Goal: Information Seeking & Learning: Learn about a topic

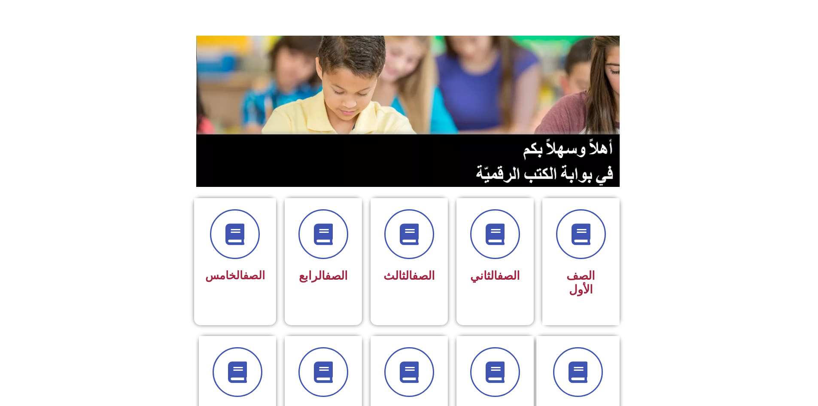
scroll to position [129, 0]
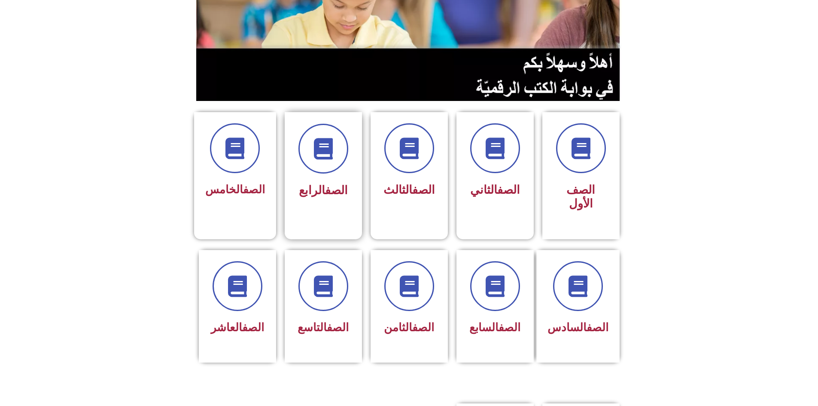
click at [295, 189] on div "الصف الرابع" at bounding box center [323, 169] width 77 height 114
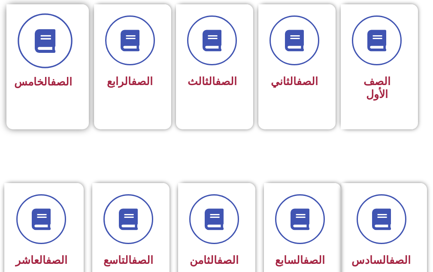
scroll to position [300, 0]
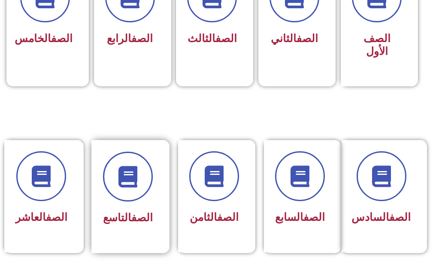
click at [146, 204] on div "الصف التاسع" at bounding box center [128, 190] width 50 height 77
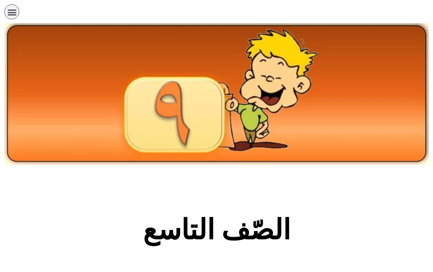
scroll to position [129, 0]
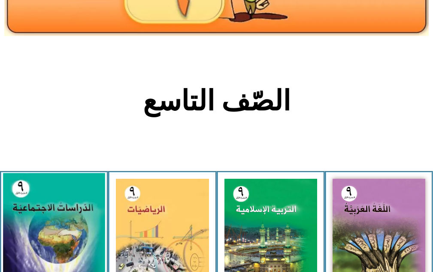
click at [69, 220] on img at bounding box center [54, 235] width 102 height 125
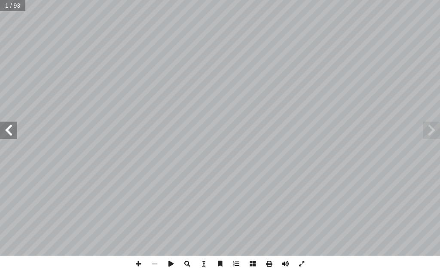
click at [6, 138] on span at bounding box center [8, 130] width 17 height 17
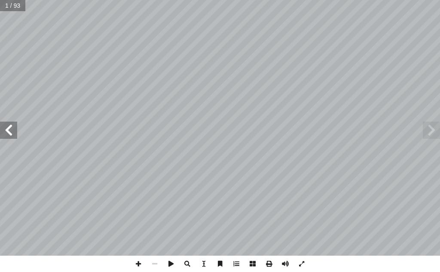
click at [6, 138] on span at bounding box center [8, 130] width 17 height 17
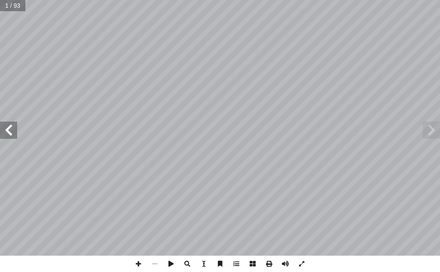
click at [6, 138] on span at bounding box center [8, 130] width 17 height 17
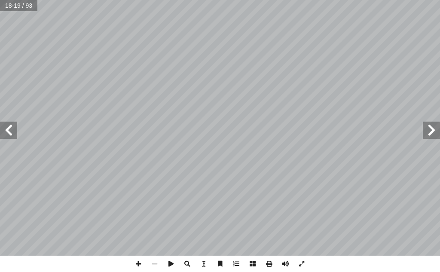
click at [6, 138] on span at bounding box center [8, 130] width 17 height 17
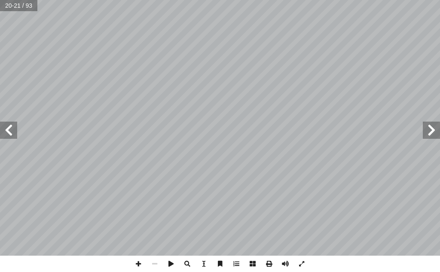
click at [6, 138] on span at bounding box center [8, 130] width 17 height 17
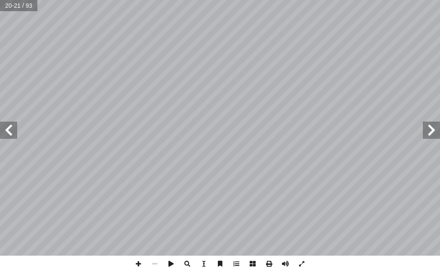
click at [6, 138] on span at bounding box center [8, 130] width 17 height 17
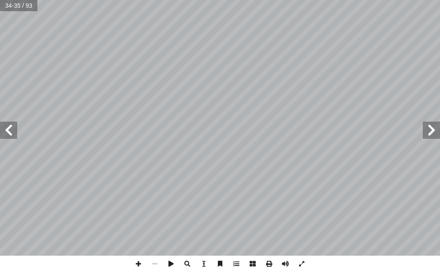
click at [6, 138] on span at bounding box center [8, 130] width 17 height 17
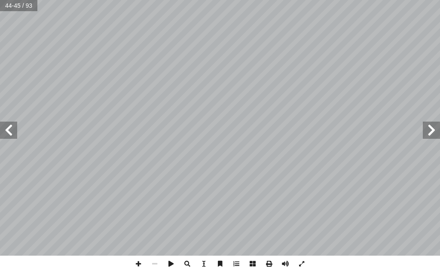
click at [6, 138] on span at bounding box center [8, 130] width 17 height 17
click at [433, 134] on span at bounding box center [431, 130] width 17 height 17
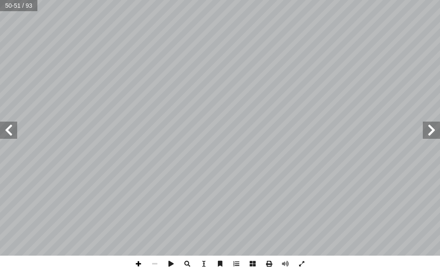
click at [137, 264] on span at bounding box center [138, 263] width 16 height 16
click at [16, 134] on span at bounding box center [8, 130] width 17 height 17
click at [156, 268] on span at bounding box center [154, 263] width 16 height 16
click at [137, 265] on span at bounding box center [138, 263] width 16 height 16
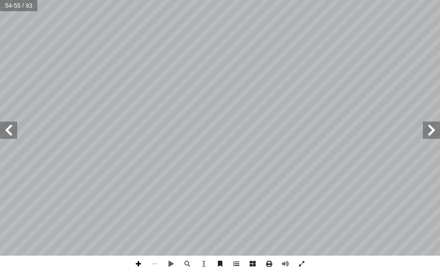
click at [138, 261] on span at bounding box center [138, 263] width 16 height 16
click at [3, 136] on span at bounding box center [8, 130] width 17 height 17
click at [155, 266] on span at bounding box center [154, 263] width 16 height 16
click at [140, 267] on span at bounding box center [138, 263] width 16 height 16
